Goal: Share content

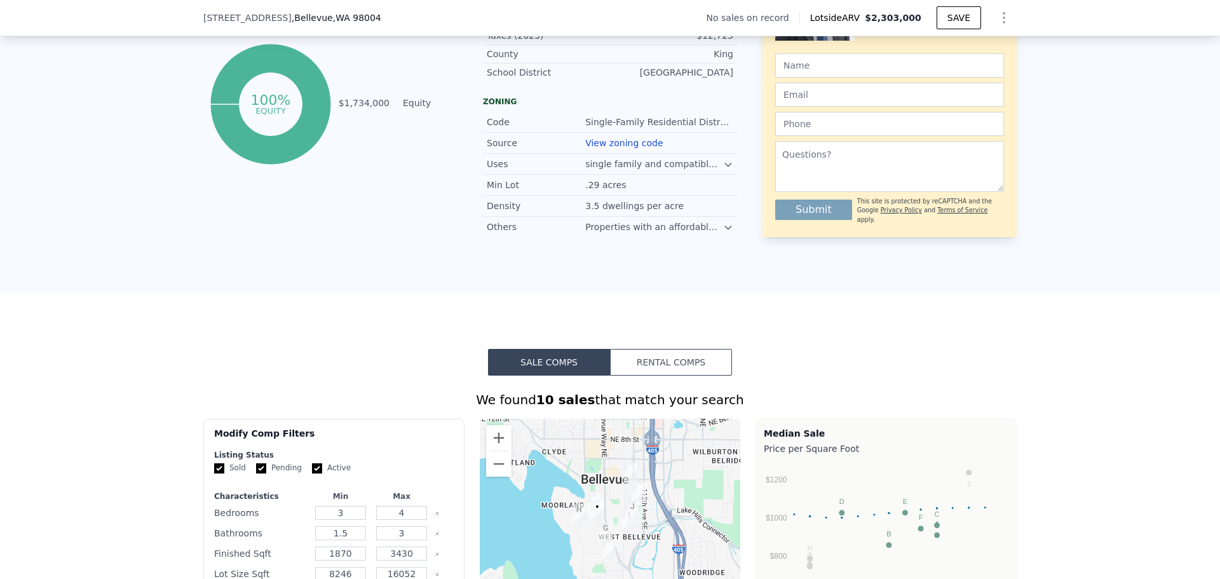
scroll to position [440, 0]
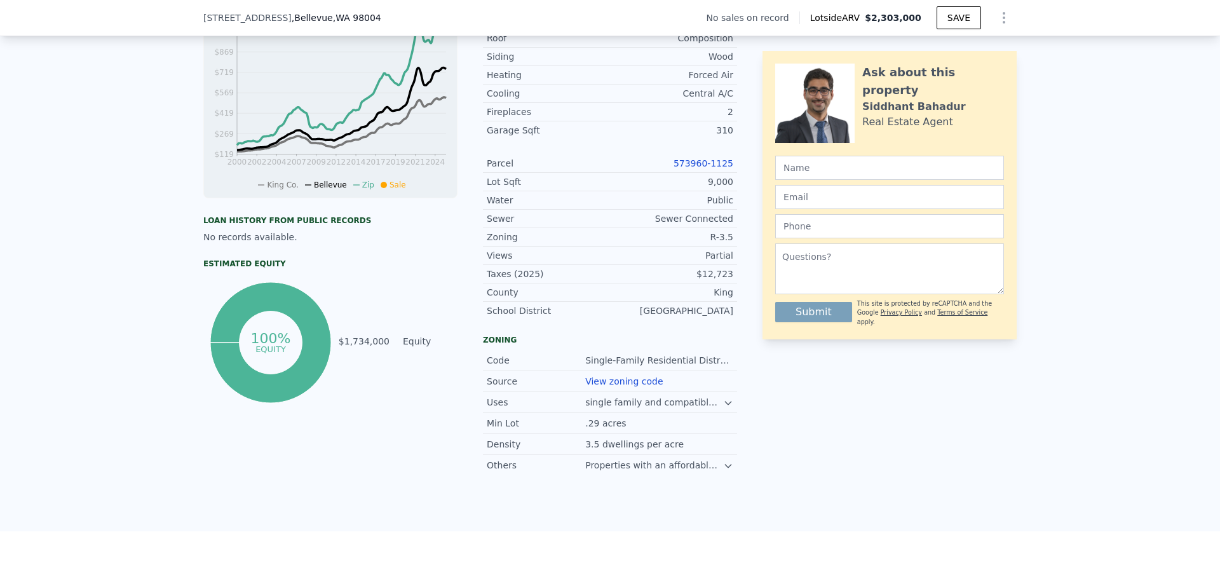
click at [996, 11] on icon "Show Options" at bounding box center [1003, 17] width 15 height 15
click at [964, 72] on div "Share Analysis" at bounding box center [945, 76] width 142 height 25
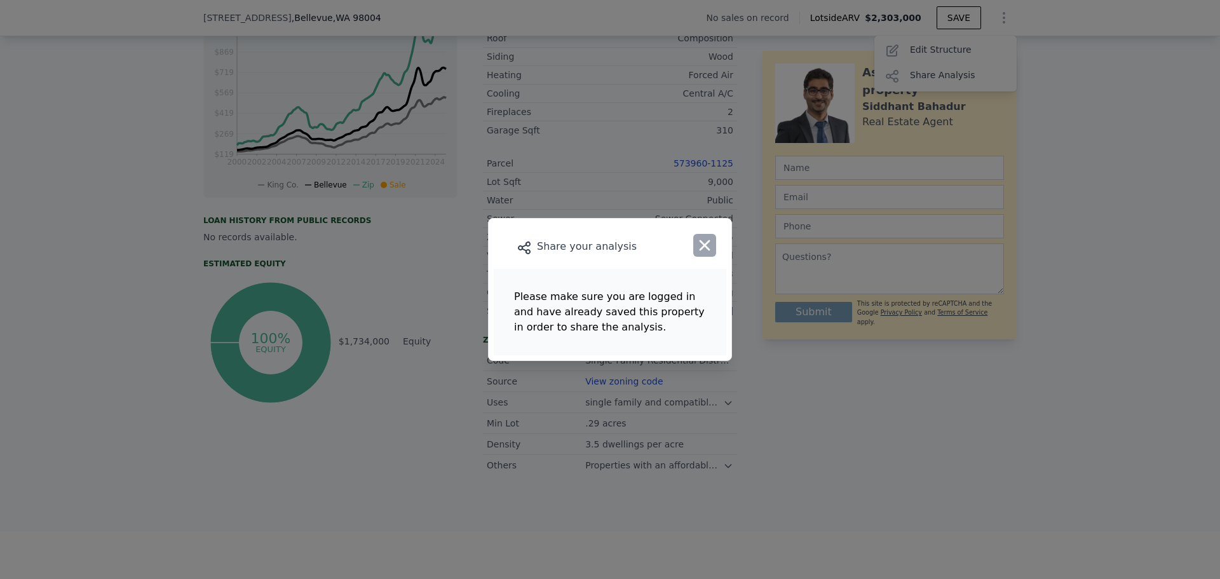
click at [706, 243] on icon "button" at bounding box center [704, 245] width 11 height 11
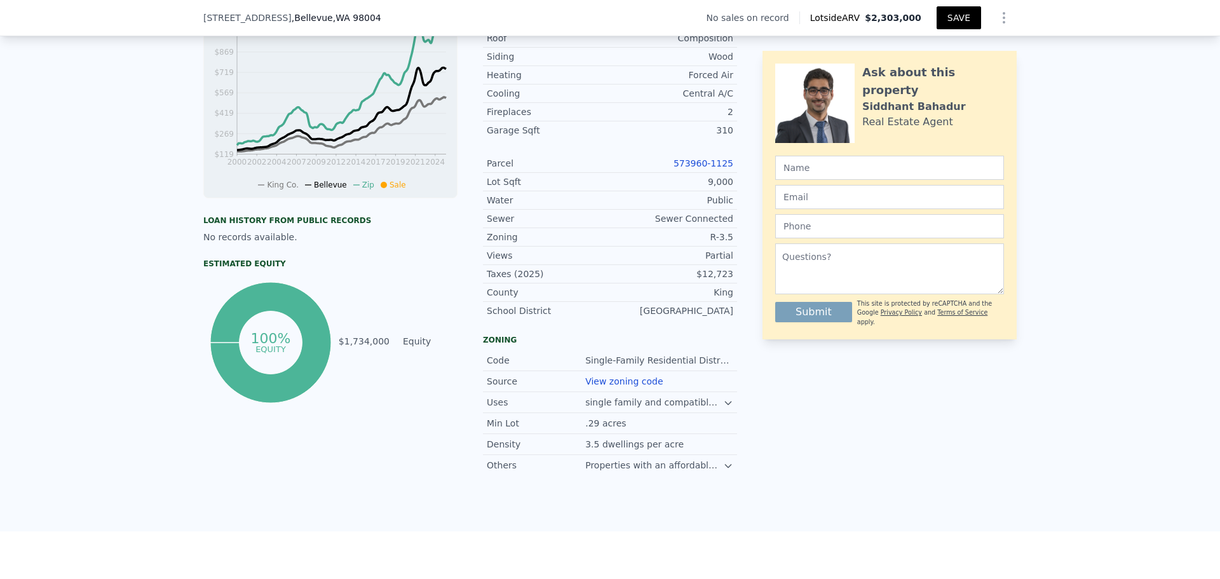
click at [953, 13] on button "SAVE" at bounding box center [958, 17] width 44 height 23
click at [991, 19] on button "Show Options" at bounding box center [1003, 17] width 25 height 25
click at [950, 65] on div "Share Analysis" at bounding box center [945, 76] width 142 height 25
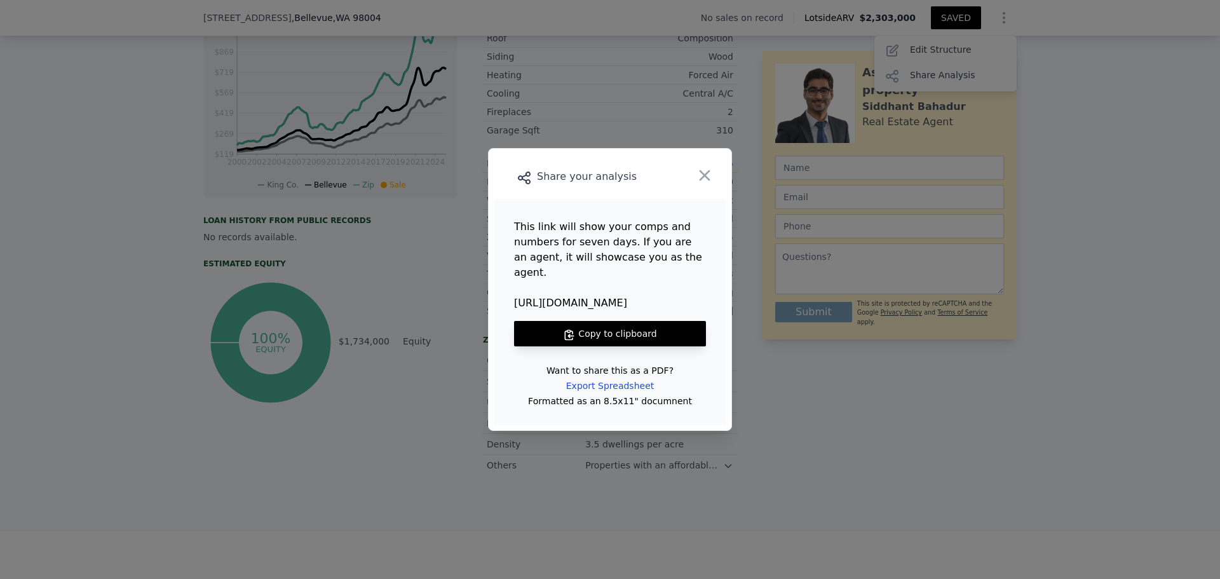
click at [567, 295] on span "[URL][DOMAIN_NAME]" at bounding box center [610, 302] width 192 height 15
copy span "[URL][DOMAIN_NAME]"
click at [710, 182] on icon "button" at bounding box center [705, 175] width 18 height 18
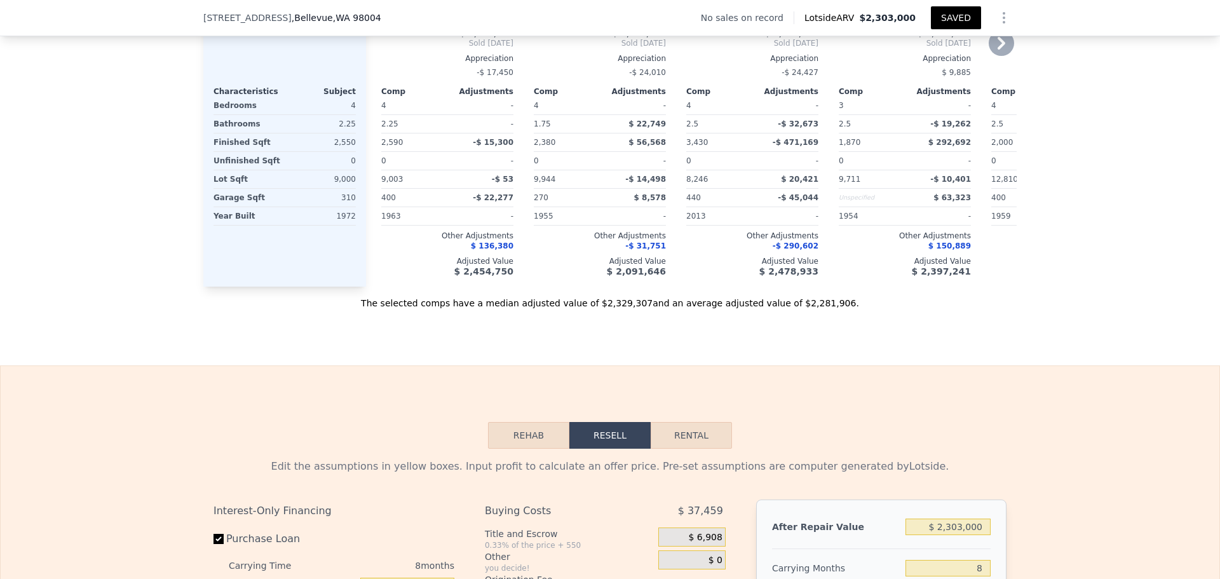
scroll to position [1584, 0]
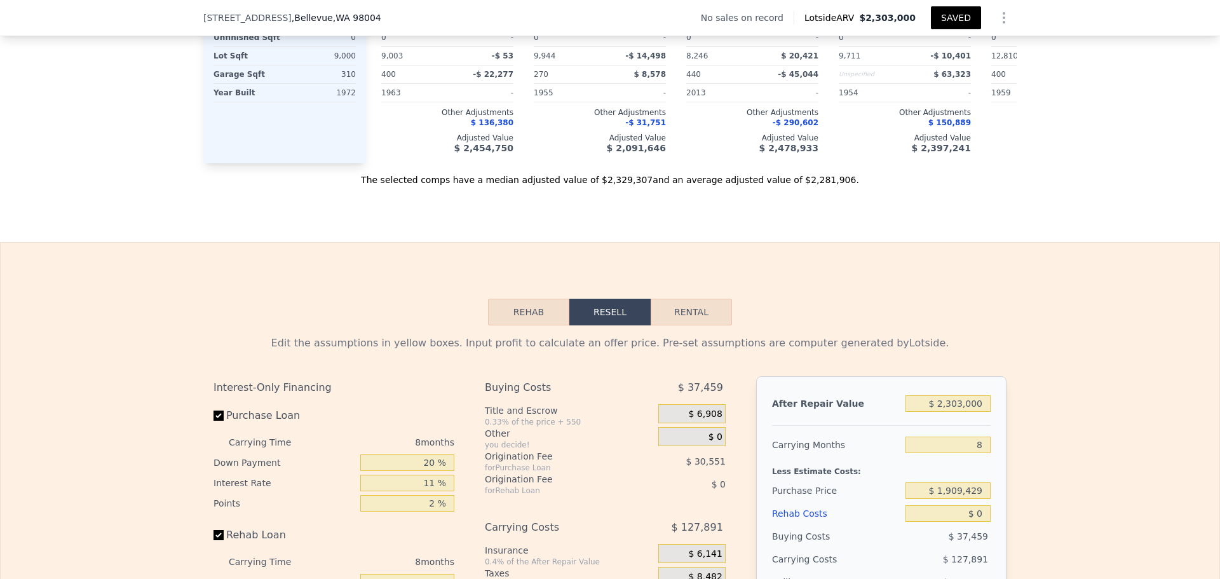
click at [539, 325] on button "Rehab" at bounding box center [528, 312] width 81 height 27
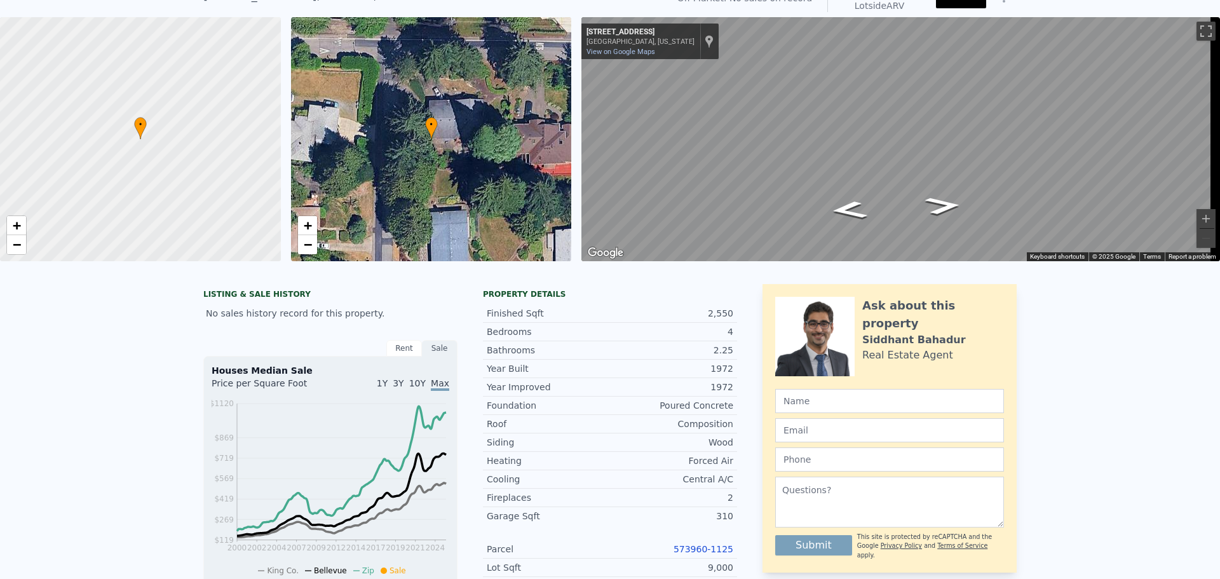
scroll to position [4, 0]
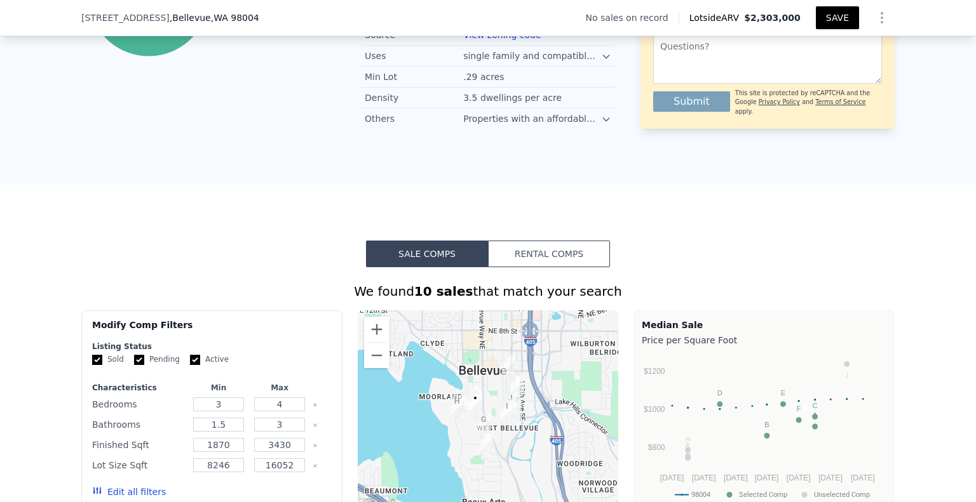
scroll to position [630, 0]
